Goal: Task Accomplishment & Management: Manage account settings

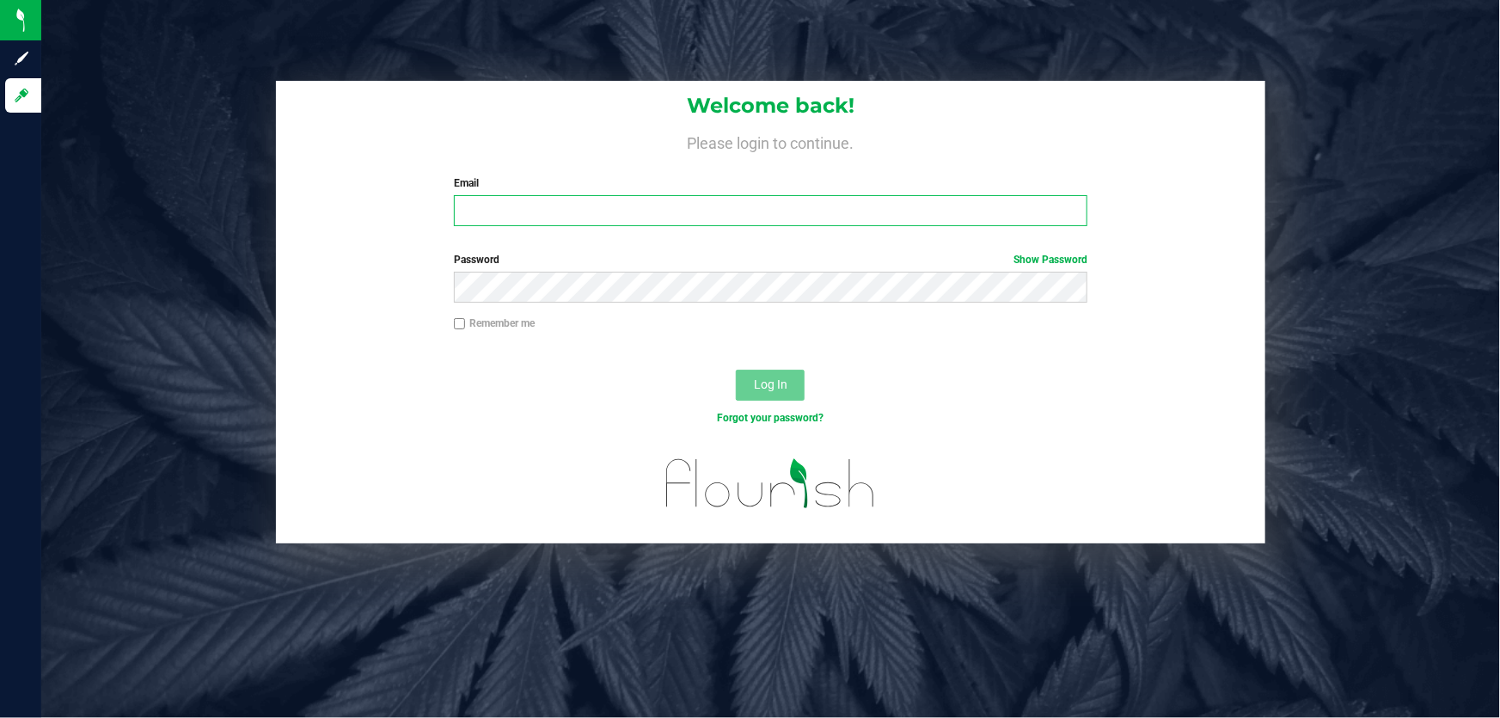
click at [476, 202] on input "Email" at bounding box center [771, 210] width 635 height 31
type input "[EMAIL_ADDRESS][DOMAIN_NAME]"
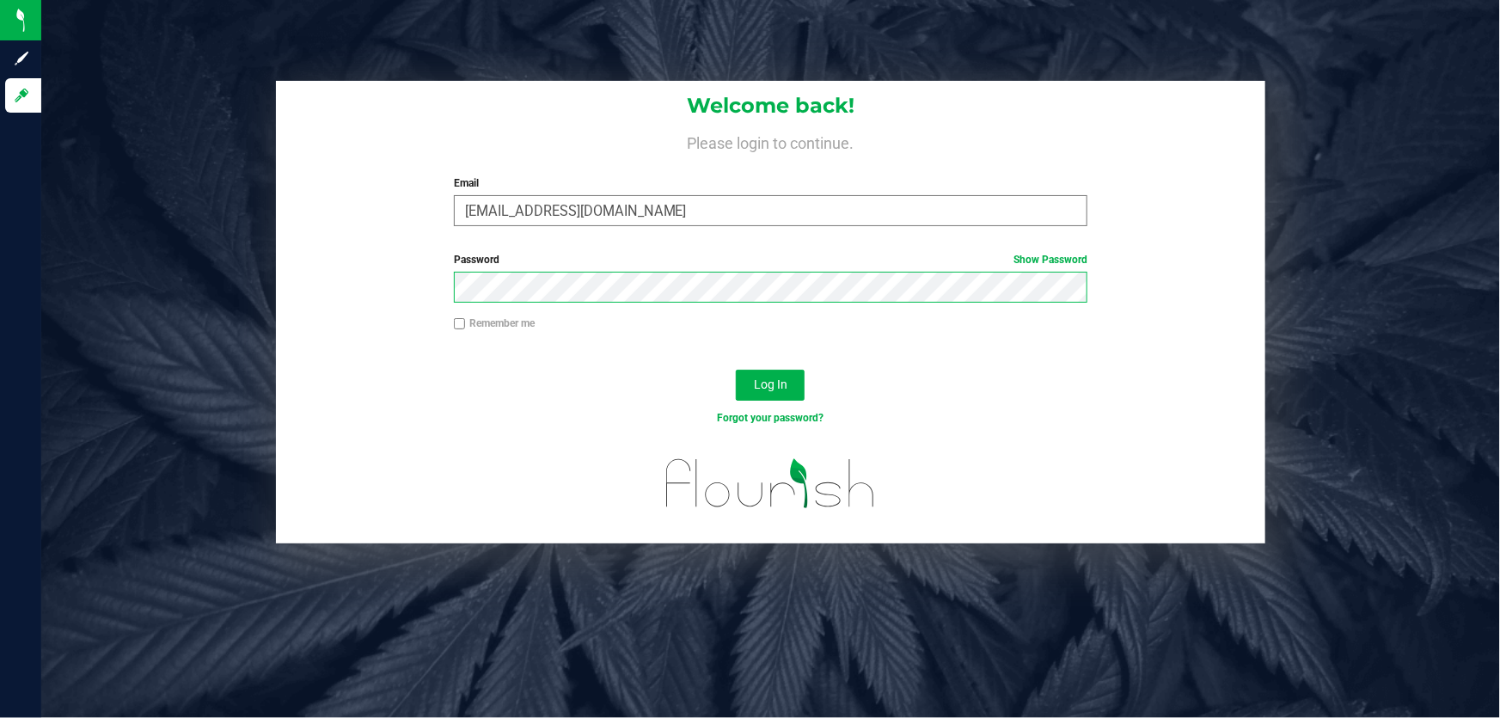
click at [736, 370] on button "Log In" at bounding box center [770, 385] width 69 height 31
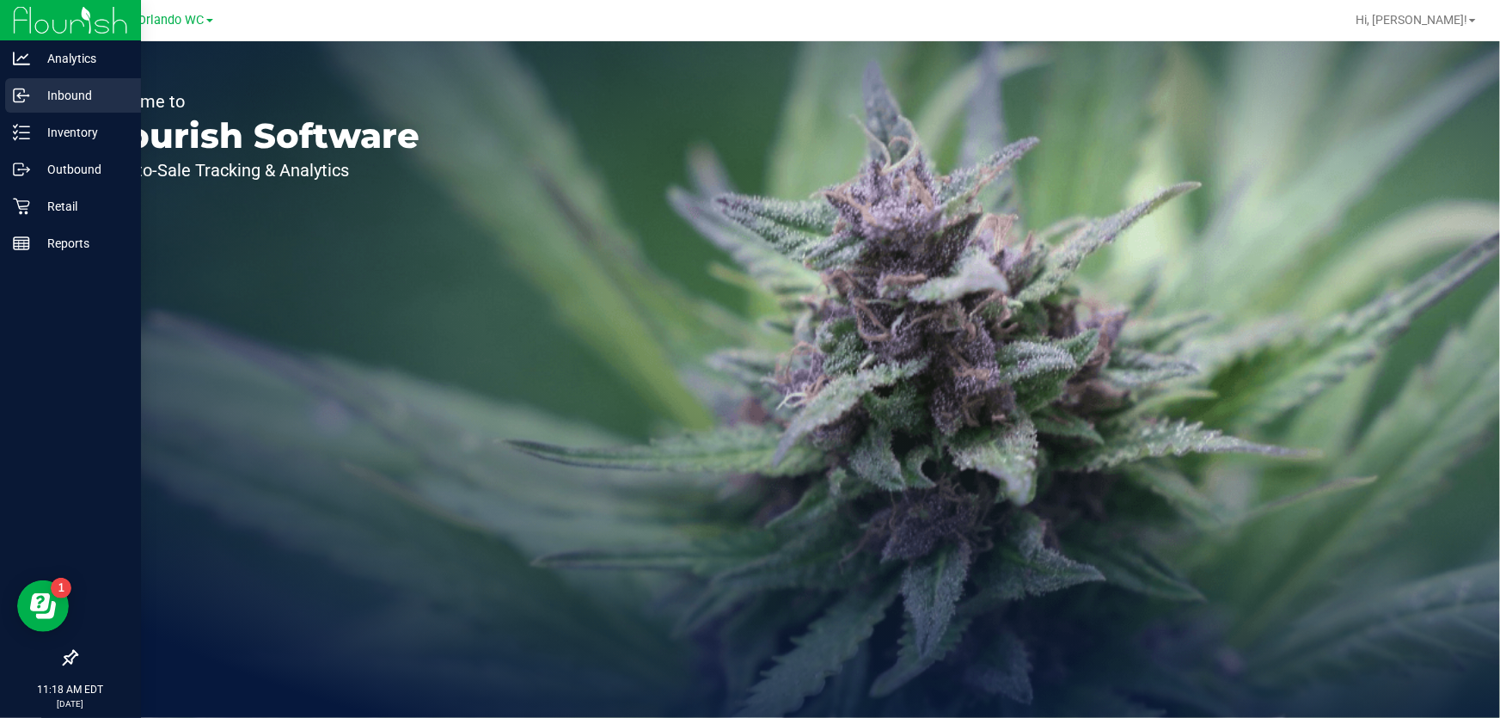
click at [46, 96] on p "Inbound" at bounding box center [81, 95] width 103 height 21
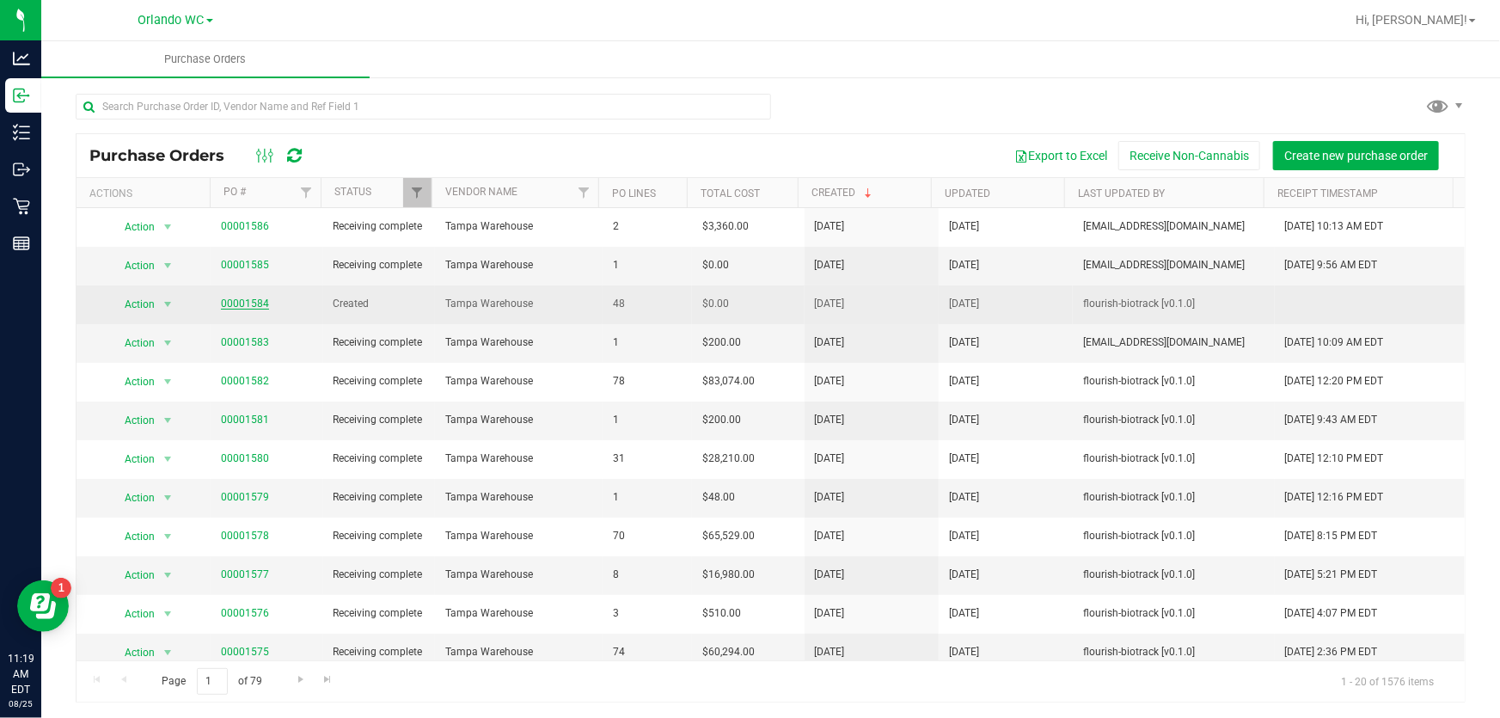
click at [224, 310] on link "00001584" at bounding box center [245, 304] width 48 height 12
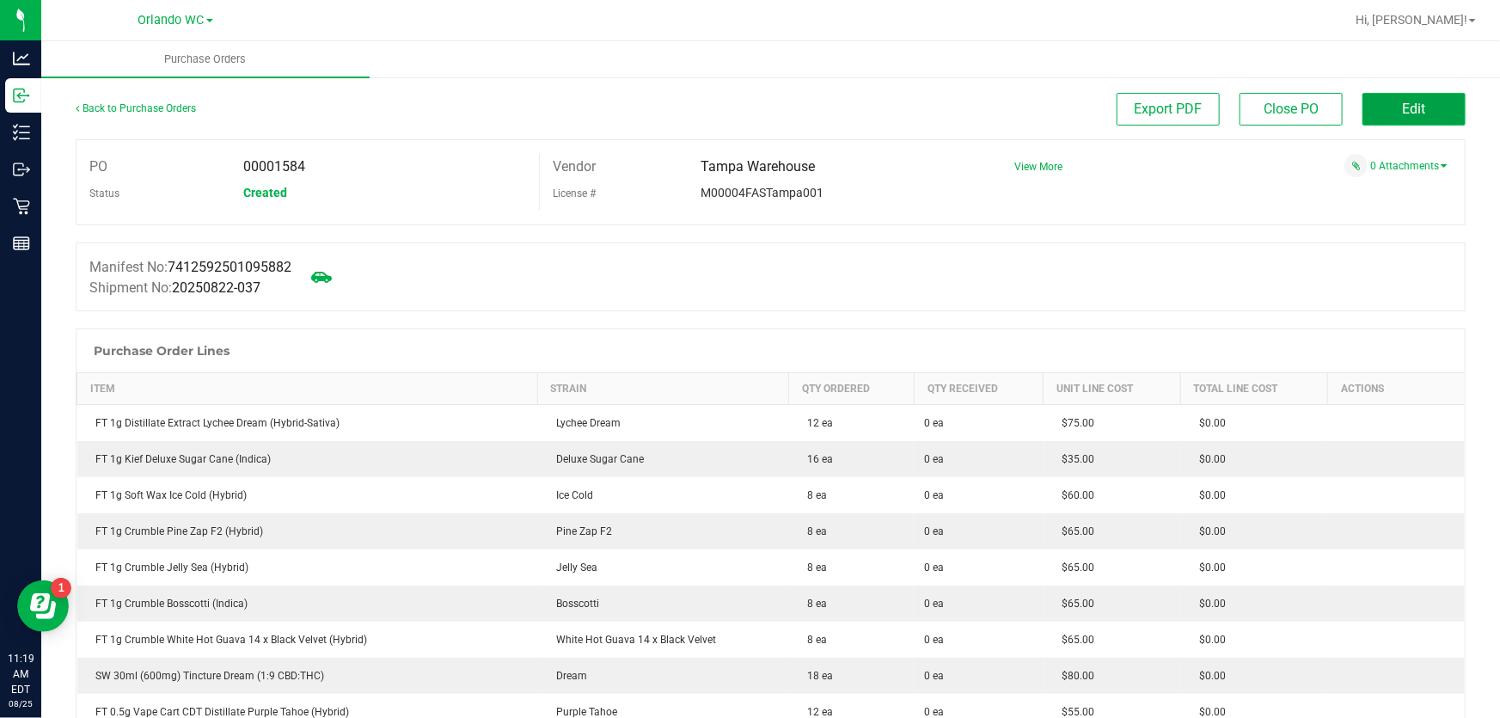
click at [1419, 114] on button "Edit" at bounding box center [1414, 109] width 103 height 33
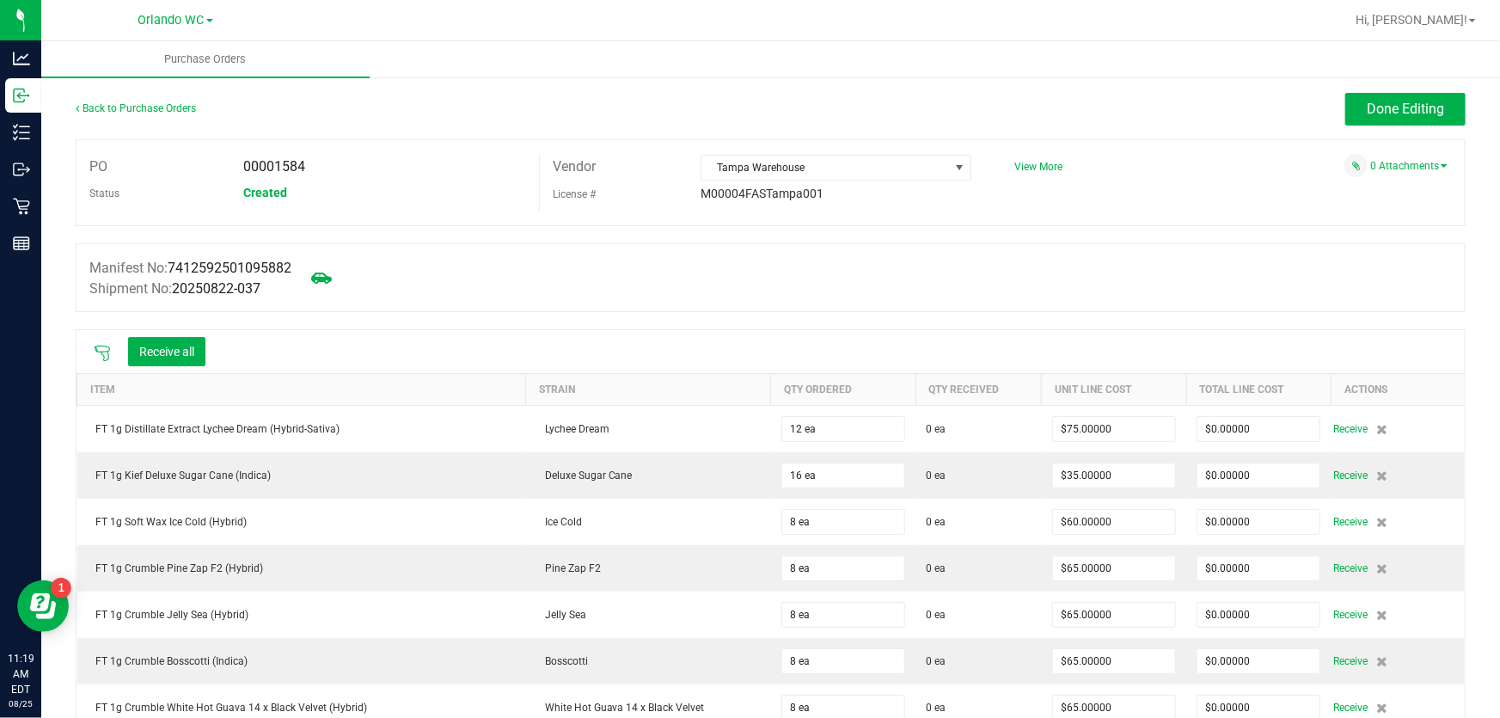
click at [95, 348] on icon at bounding box center [102, 353] width 15 height 15
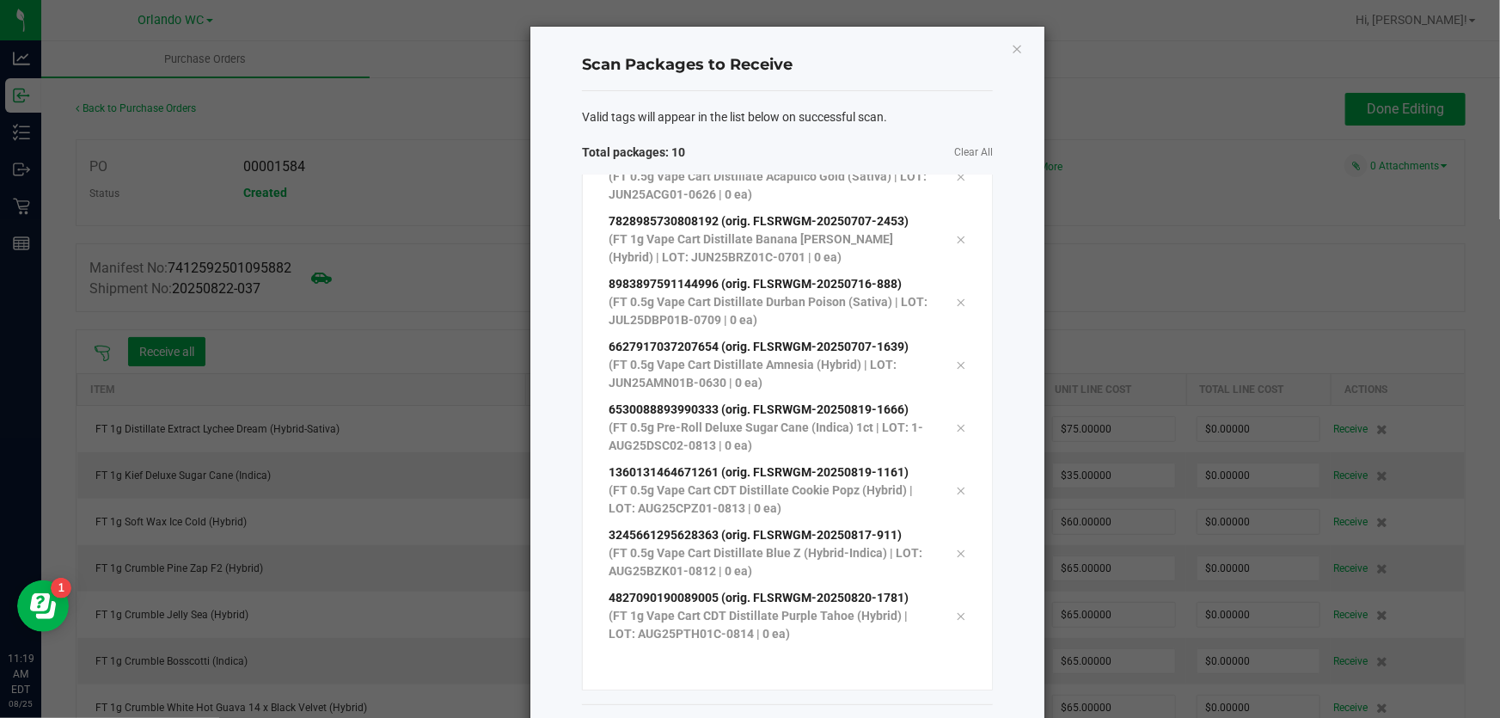
scroll to position [71, 0]
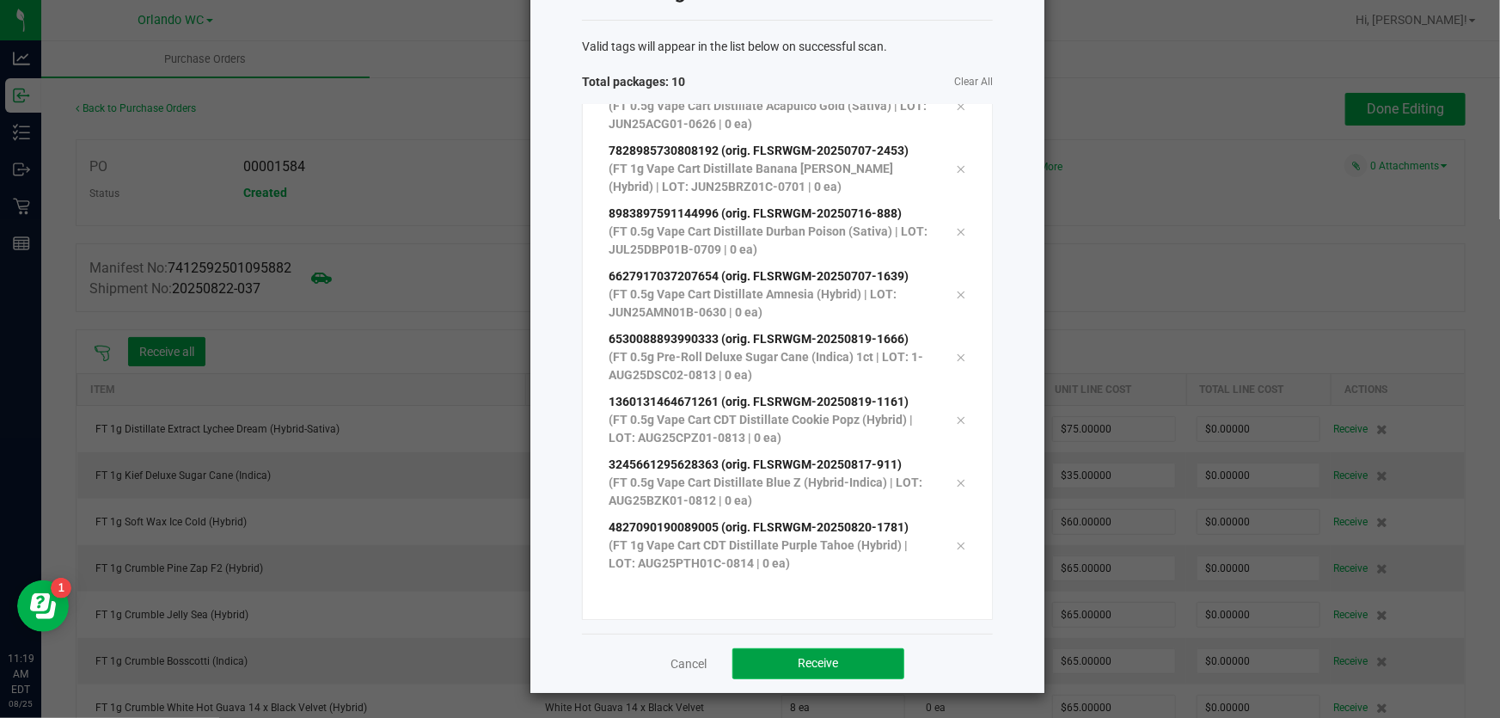
click at [853, 661] on button "Receive" at bounding box center [819, 663] width 172 height 31
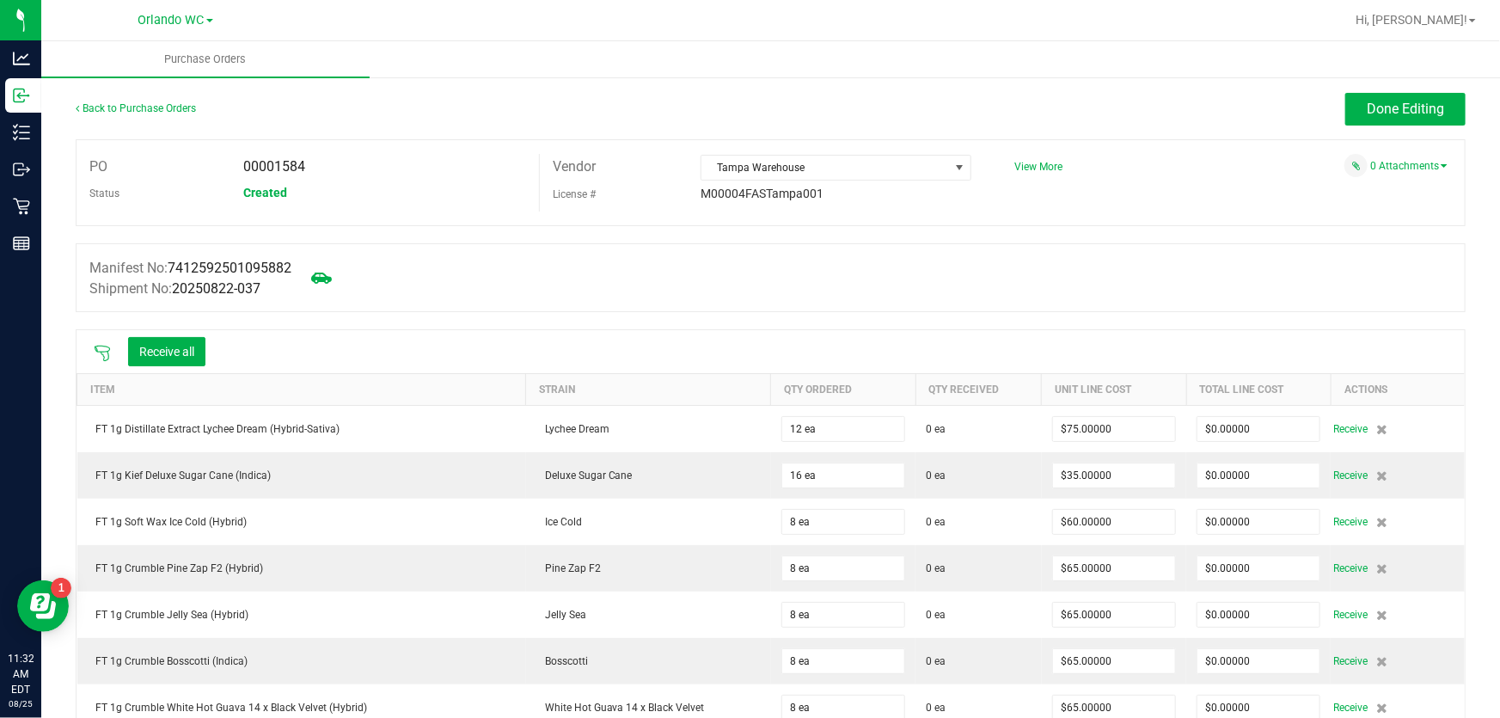
click at [99, 353] on icon at bounding box center [102, 353] width 17 height 17
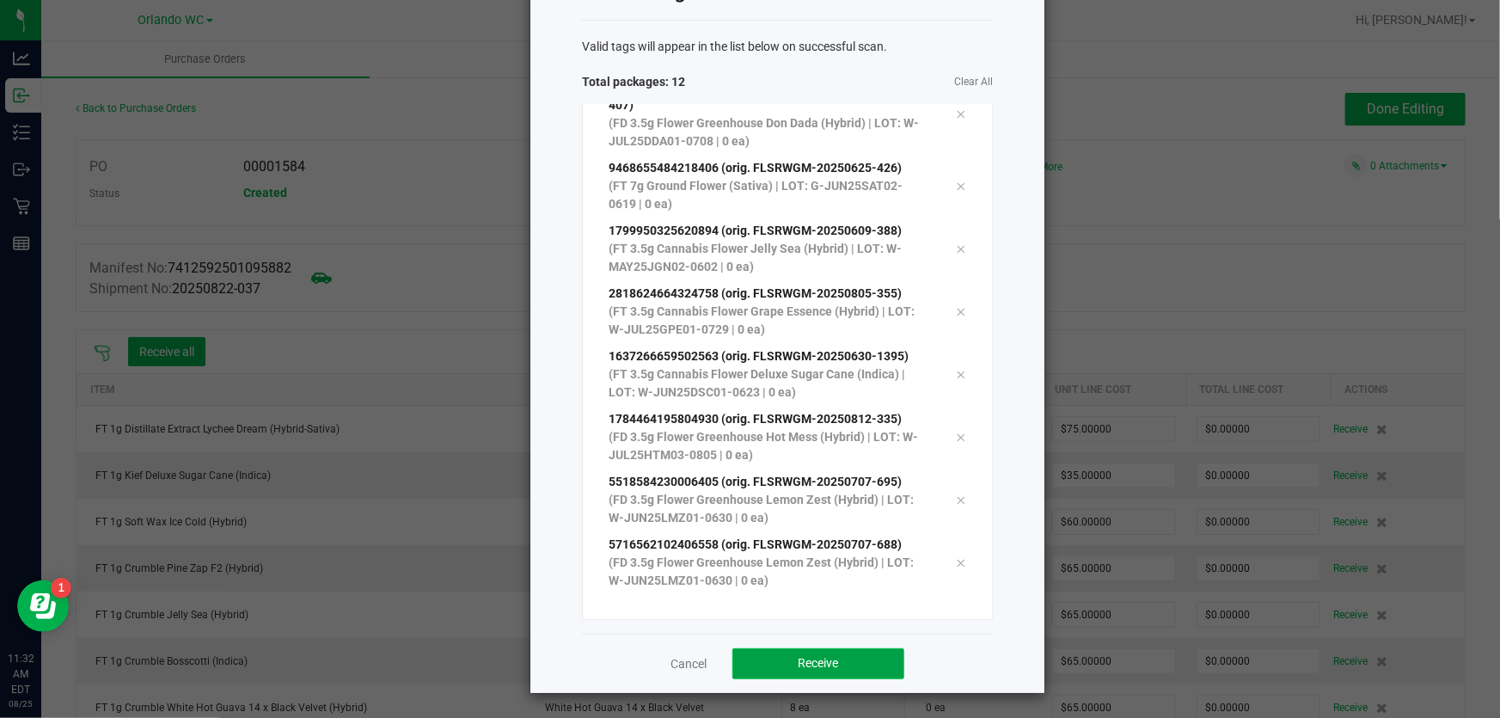
click at [788, 662] on button "Receive" at bounding box center [819, 663] width 172 height 31
